Goal: Task Accomplishment & Management: Manage account settings

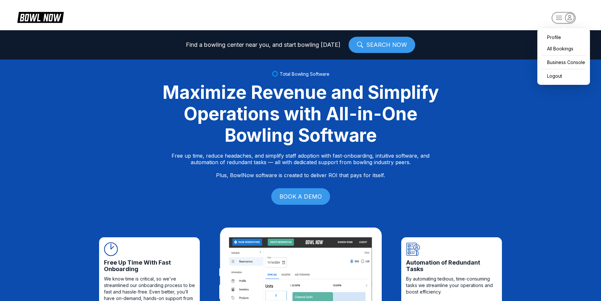
click at [559, 15] on rect "button" at bounding box center [564, 17] width 24 height 11
click at [564, 64] on div "Business Console" at bounding box center [564, 62] width 46 height 11
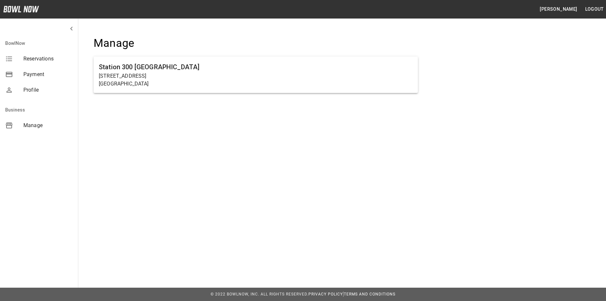
click at [286, 93] on ul "Station [GEOGRAPHIC_DATA][STREET_ADDRESS]" at bounding box center [256, 77] width 324 height 47
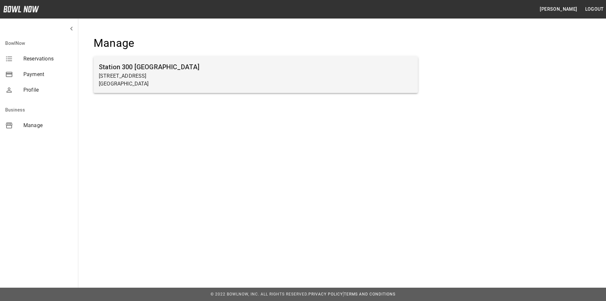
click at [295, 86] on p "[GEOGRAPHIC_DATA]" at bounding box center [256, 84] width 314 height 8
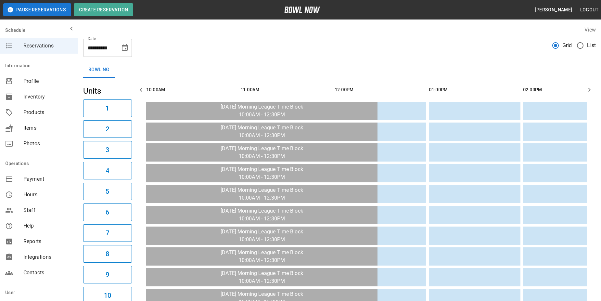
click at [590, 50] on label "List" at bounding box center [585, 46] width 22 height 14
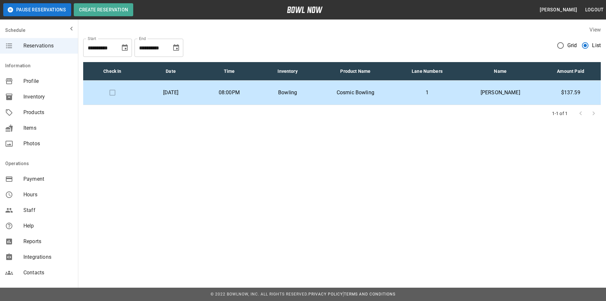
click at [412, 90] on td "1" at bounding box center [427, 93] width 66 height 24
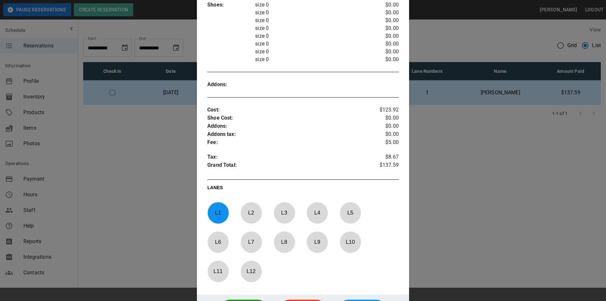
scroll to position [265, 0]
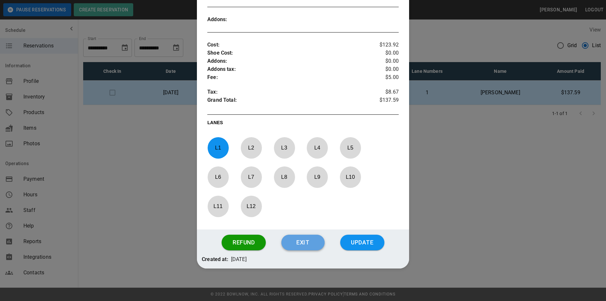
click at [306, 236] on button "Exit" at bounding box center [303, 243] width 43 height 16
